Goal: Information Seeking & Learning: Learn about a topic

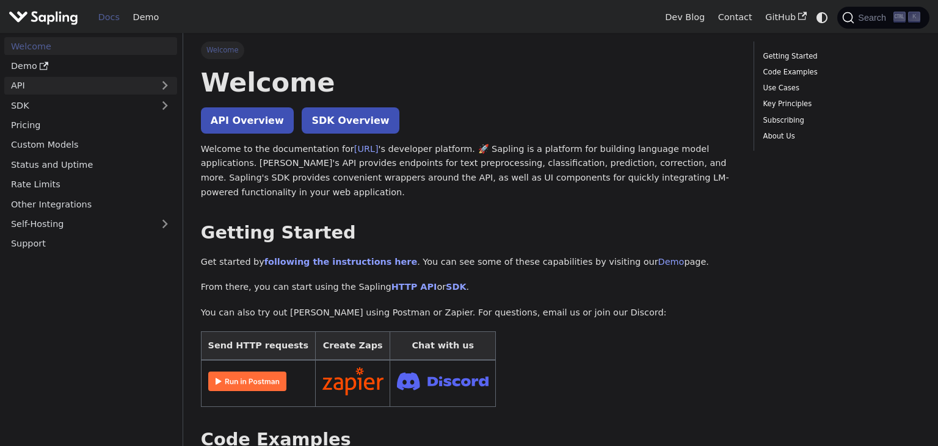
click at [141, 82] on link "API" at bounding box center [78, 86] width 148 height 18
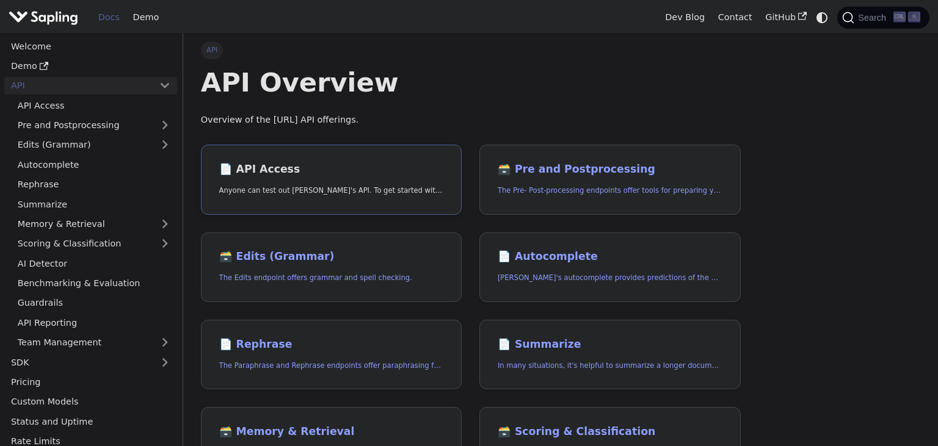
click at [333, 173] on h2 "📄️ API Access" at bounding box center [331, 169] width 225 height 13
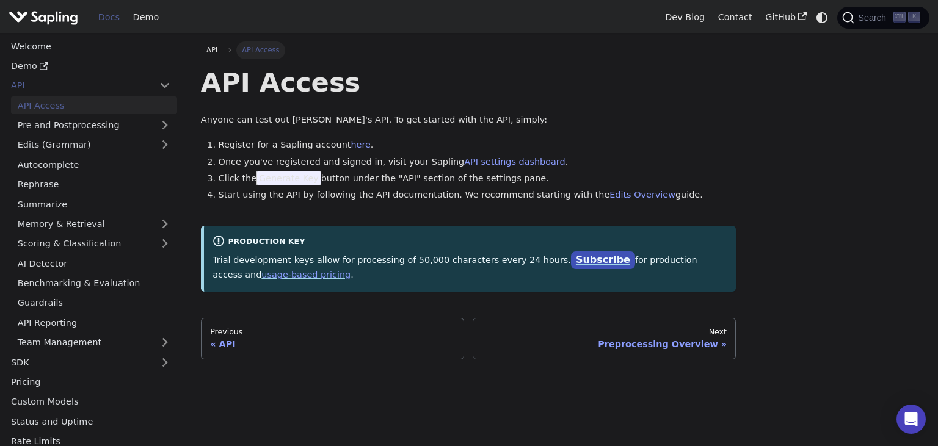
click at [571, 261] on link "Subscribe" at bounding box center [603, 261] width 64 height 18
